Goal: Task Accomplishment & Management: Use online tool/utility

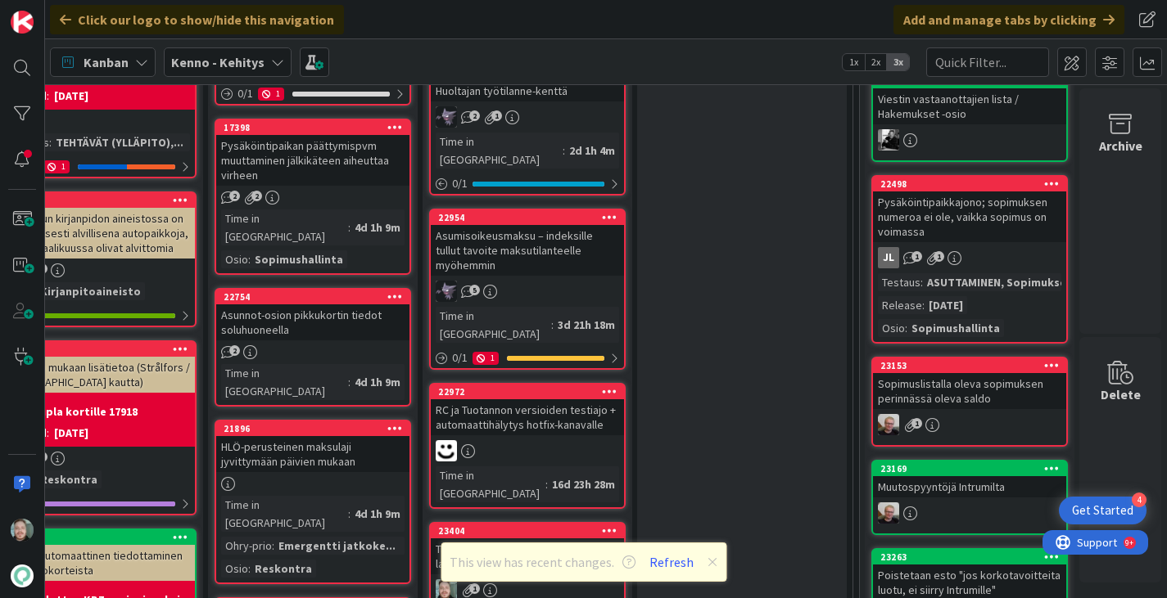
click at [574, 539] on div "Tavoitteiden luonti: vajaata kk ei lasketa yhteissummaan" at bounding box center [527, 557] width 193 height 36
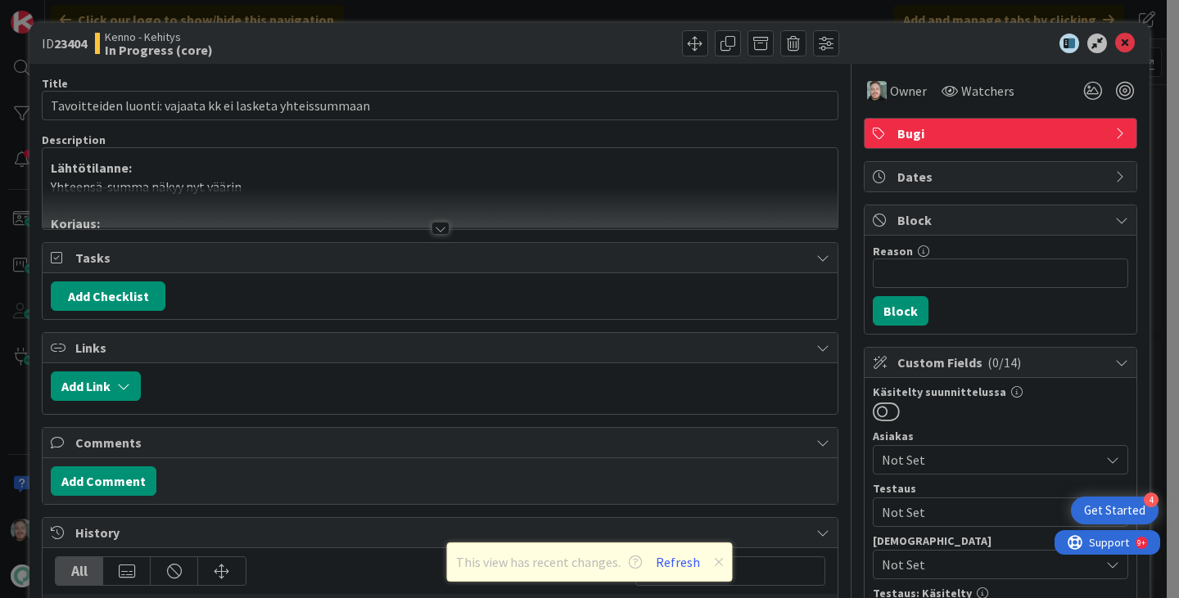
click at [433, 225] on div at bounding box center [440, 228] width 18 height 13
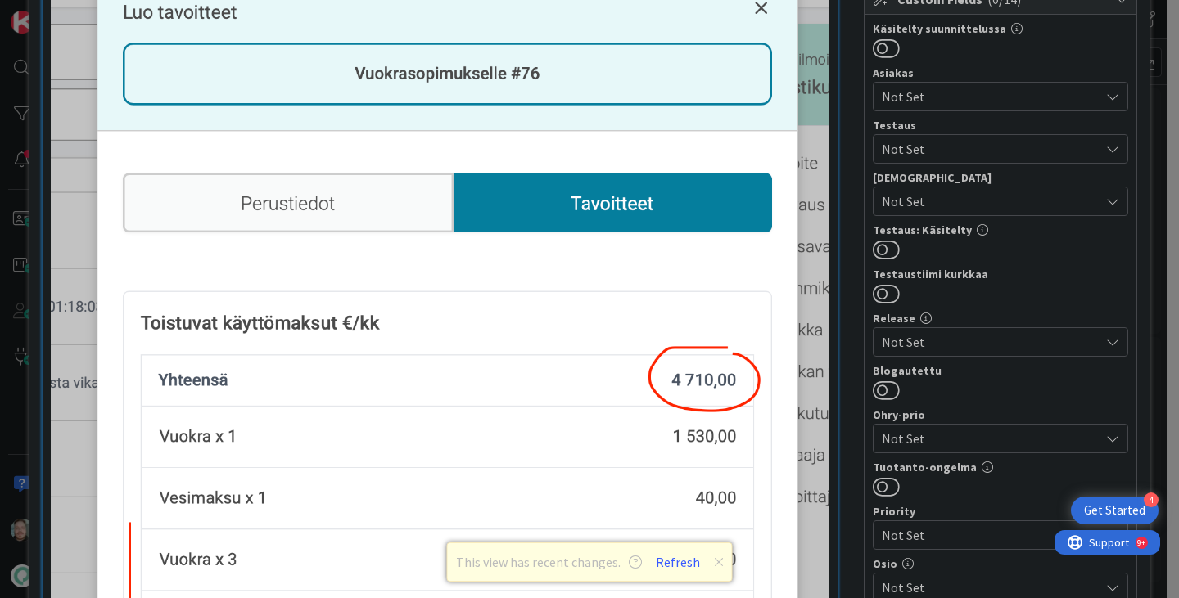
scroll to position [409, 0]
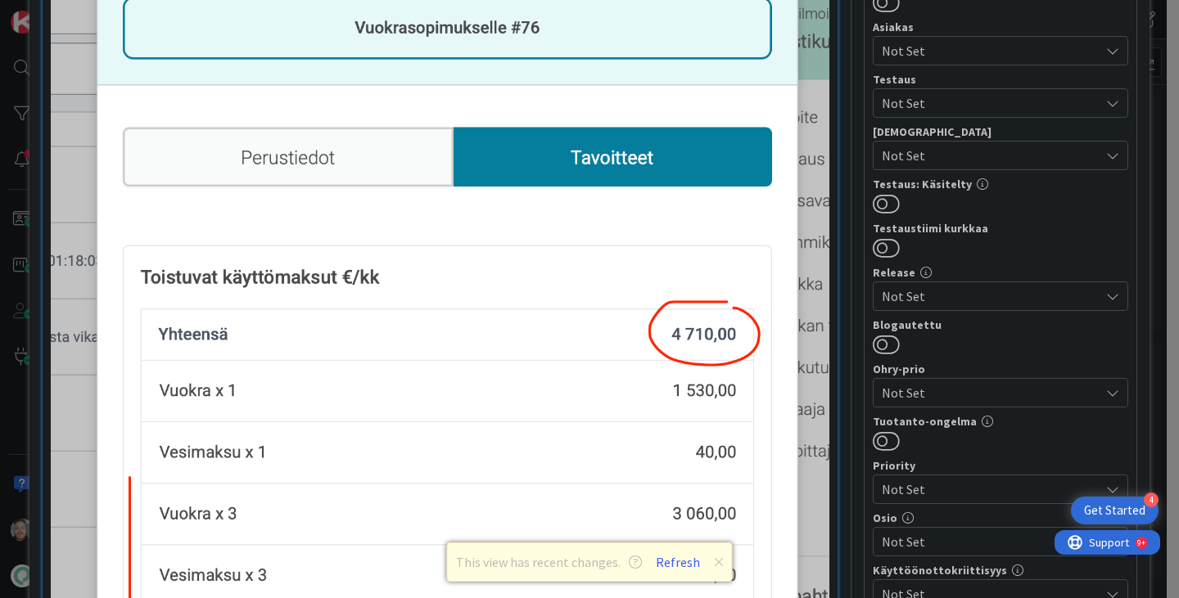
click at [709, 561] on p "This view has recent changes. Refresh" at bounding box center [590, 562] width 268 height 21
click at [664, 566] on button "Refresh" at bounding box center [678, 562] width 56 height 21
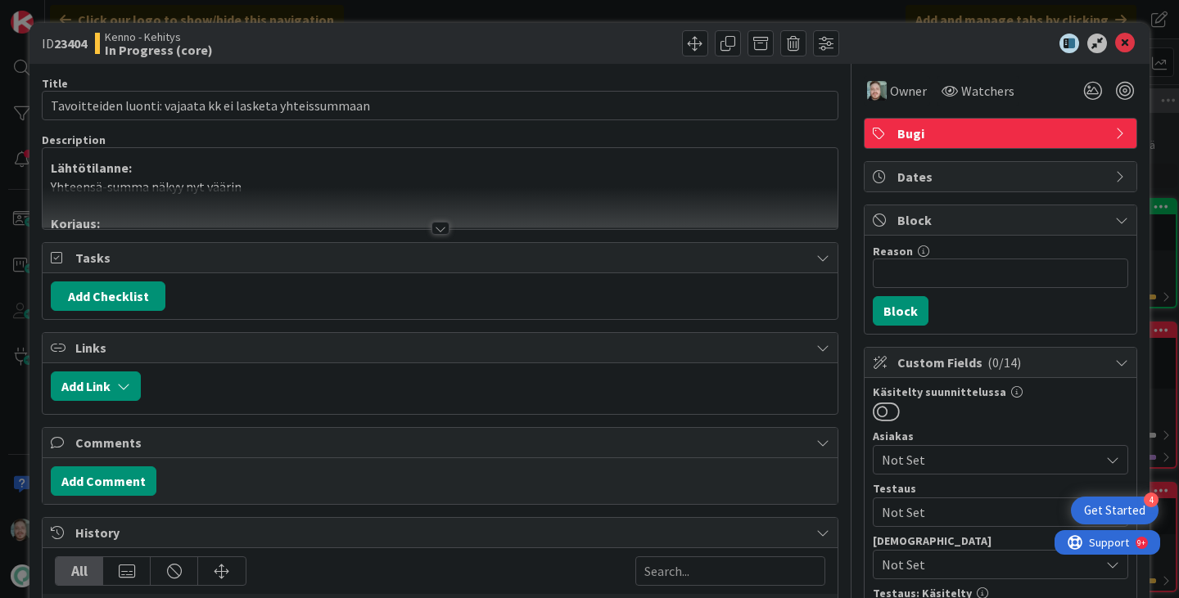
click at [432, 229] on div at bounding box center [440, 228] width 18 height 13
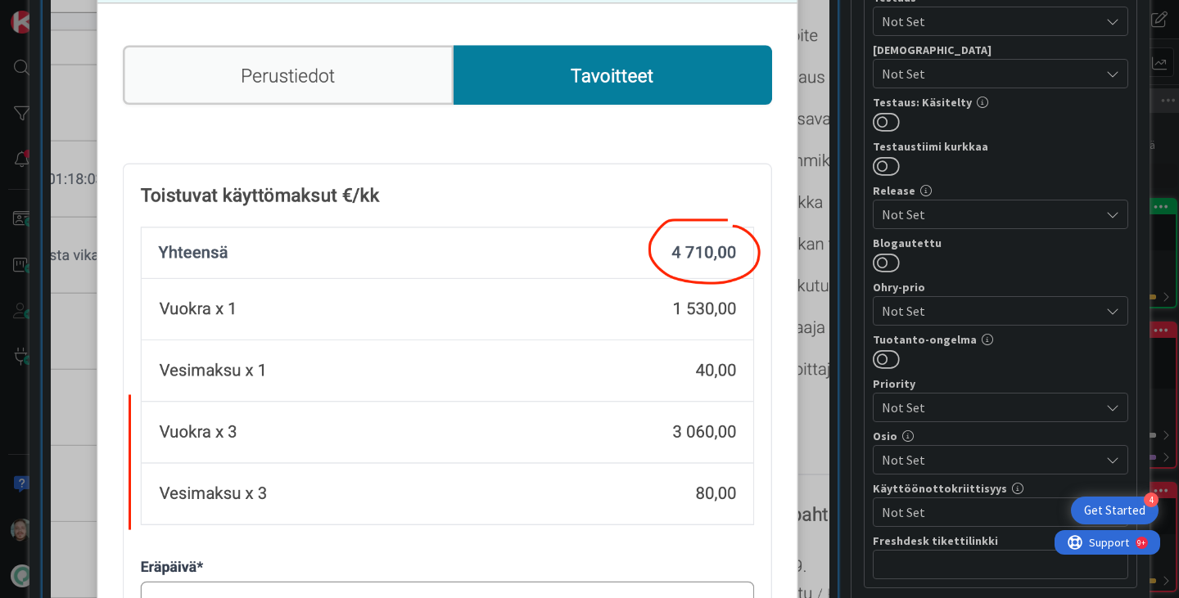
scroll to position [573, 0]
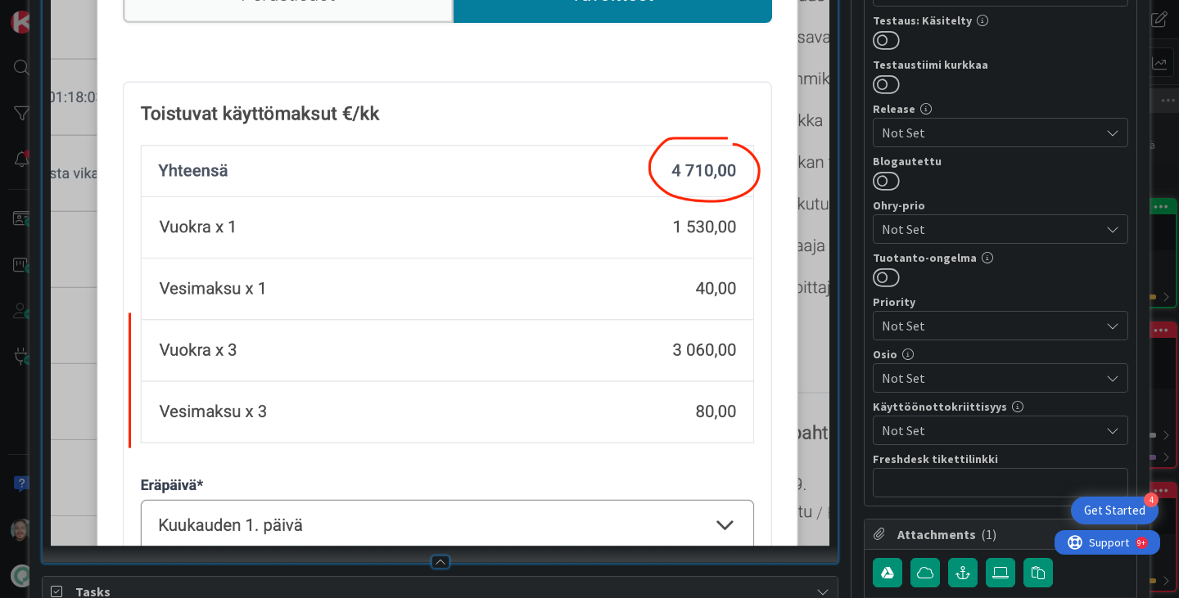
drag, startPoint x: 131, startPoint y: 106, endPoint x: 246, endPoint y: 108, distance: 114.6
click at [246, 108] on img at bounding box center [440, 145] width 778 height 801
click at [263, 120] on img at bounding box center [440, 145] width 778 height 801
click at [544, 258] on img at bounding box center [440, 145] width 778 height 801
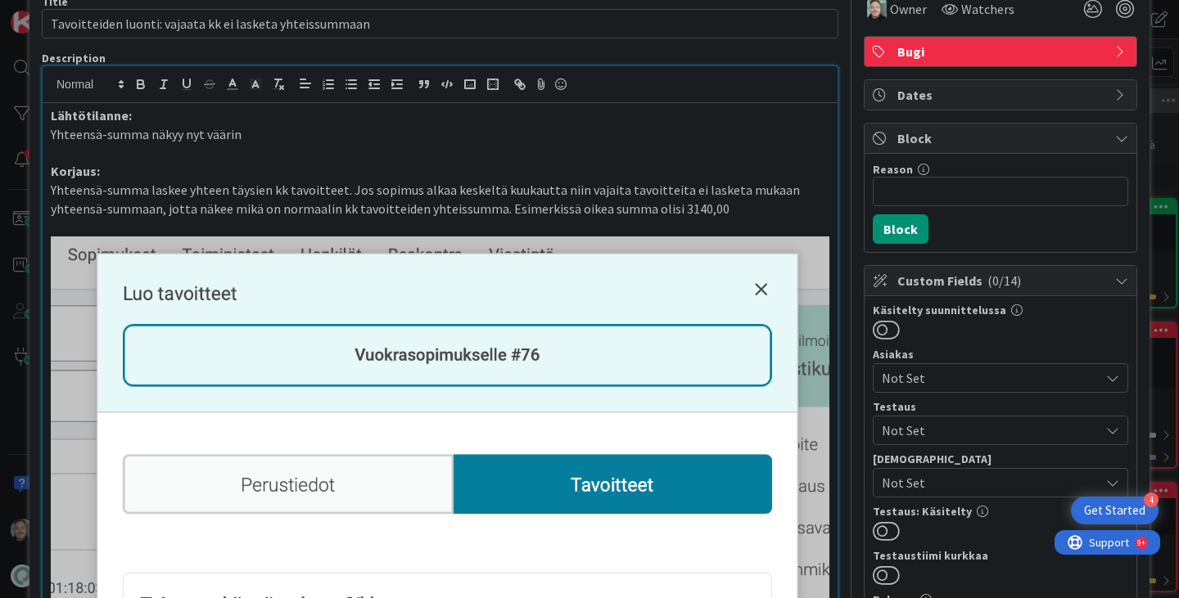
scroll to position [0, 0]
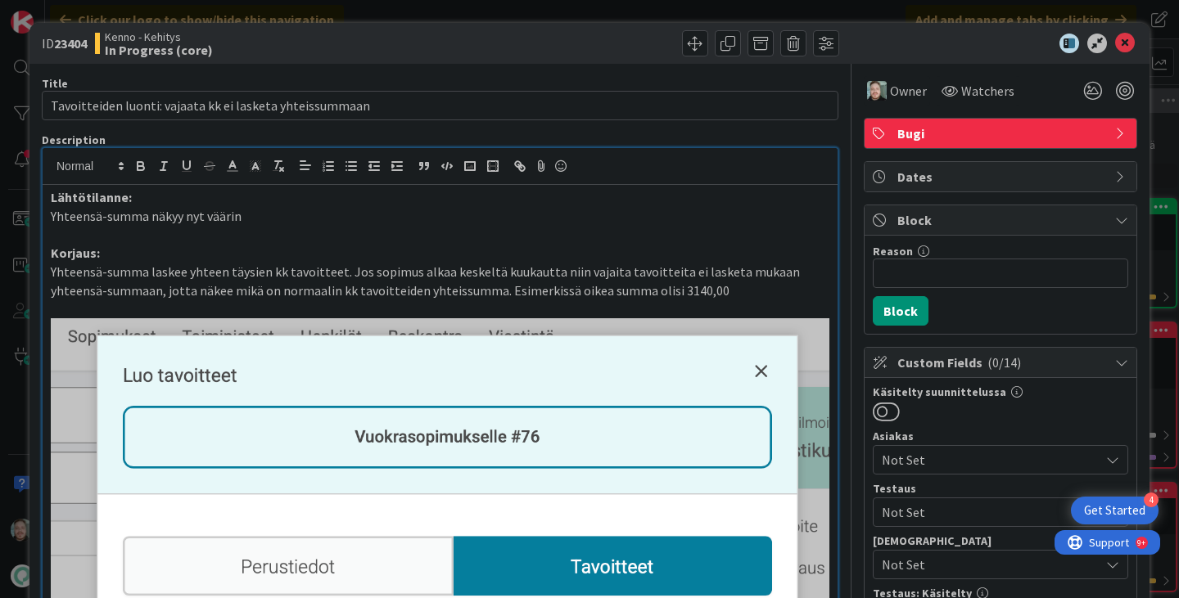
click at [738, 192] on p "Lähtötilanne:" at bounding box center [440, 197] width 778 height 19
drag, startPoint x: 56, startPoint y: 45, endPoint x: 89, endPoint y: 45, distance: 32.7
click at [87, 45] on b "23404" at bounding box center [70, 43] width 33 height 16
copy b "23404"
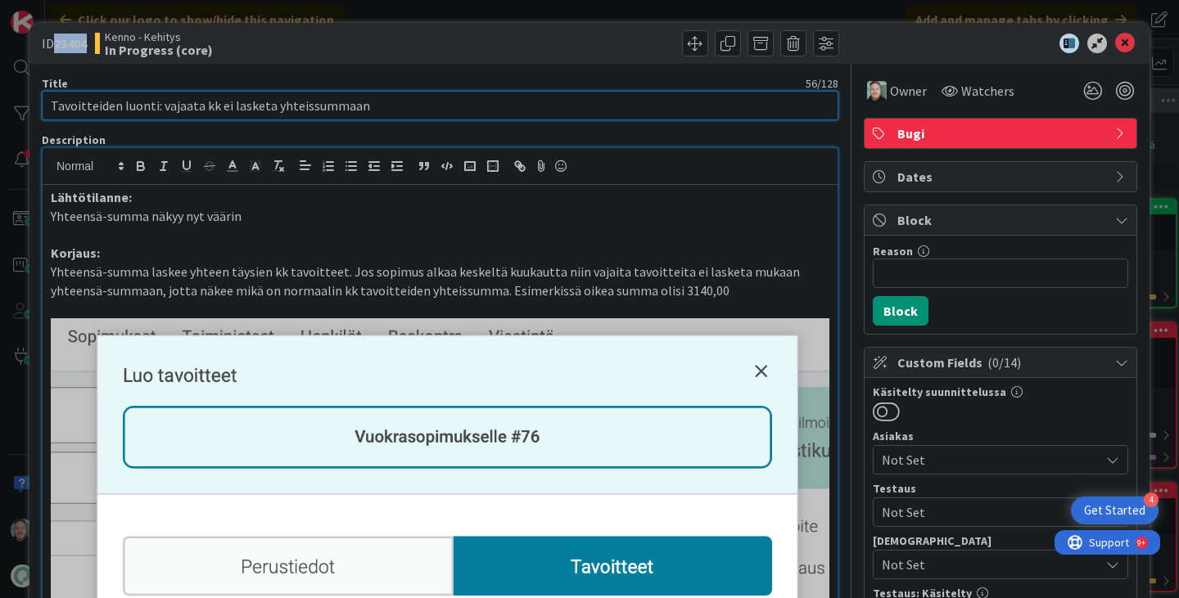
click at [421, 108] on input "Tavoitteiden luonti: vajaata kk ei lasketa yhteissummaan" at bounding box center [440, 105] width 796 height 29
